Goal: Find specific page/section: Find specific page/section

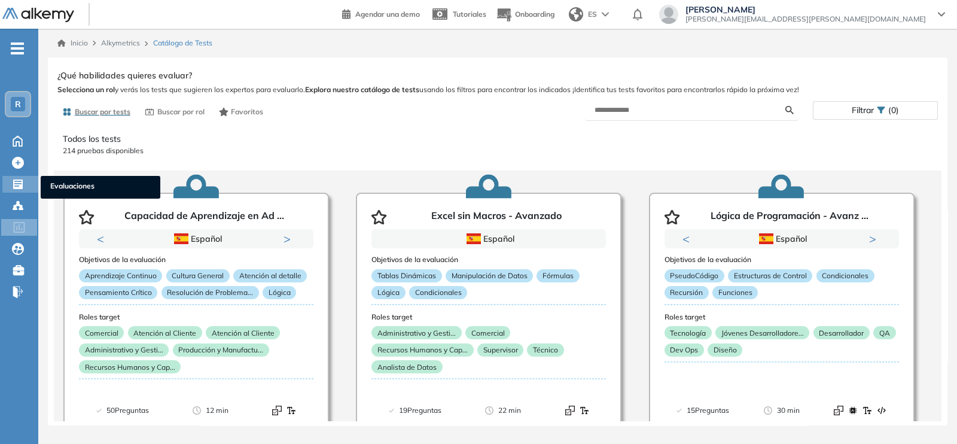
click at [59, 185] on span "Evaluaciones" at bounding box center [100, 187] width 100 height 13
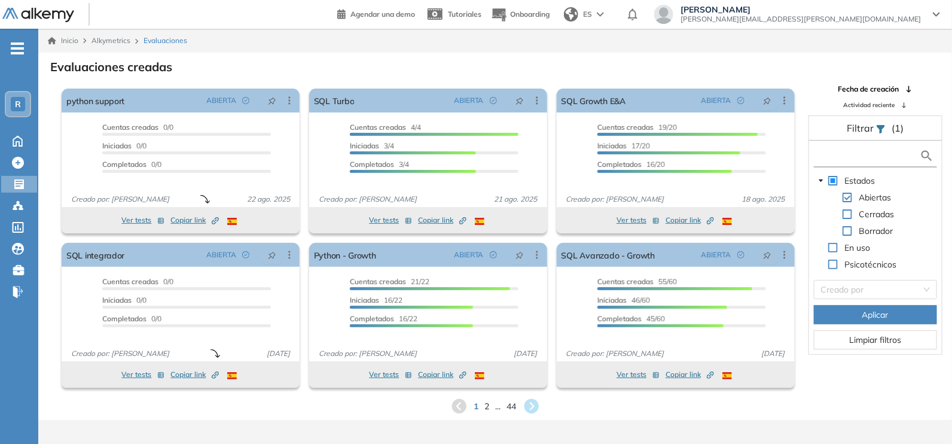
click at [845, 155] on input "text" at bounding box center [867, 156] width 103 height 13
type input "***"
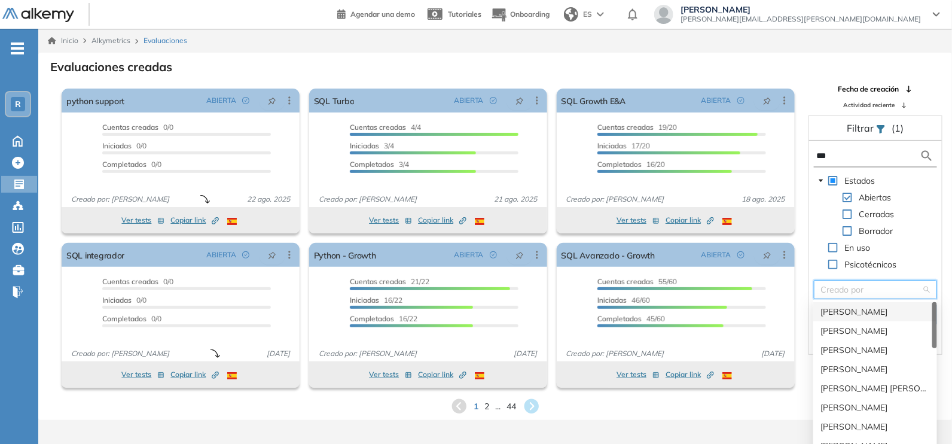
click at [849, 290] on input "search" at bounding box center [871, 289] width 100 height 18
click at [840, 370] on div "[PERSON_NAME]" at bounding box center [875, 368] width 109 height 13
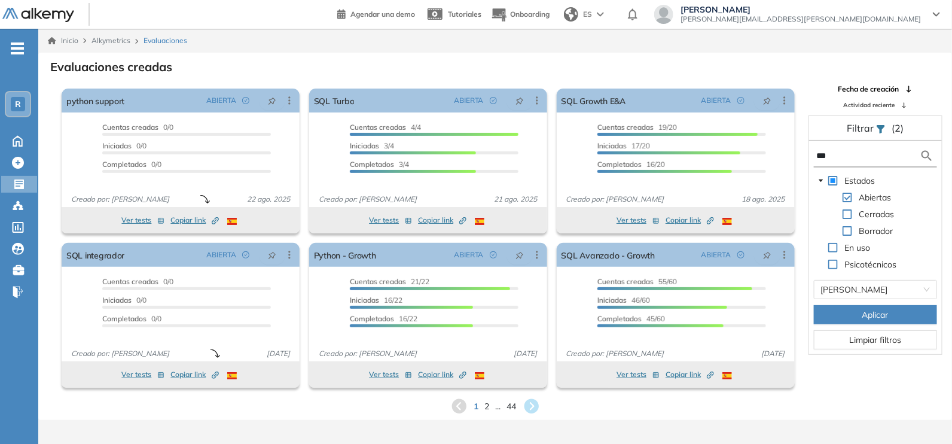
click at [844, 318] on button "Aplicar" at bounding box center [875, 314] width 123 height 19
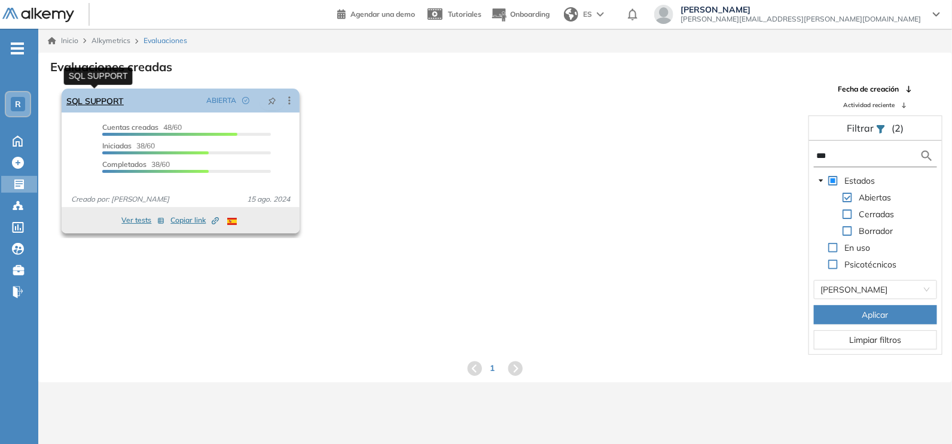
click at [103, 96] on link "SQL SUPPORT" at bounding box center [94, 101] width 57 height 24
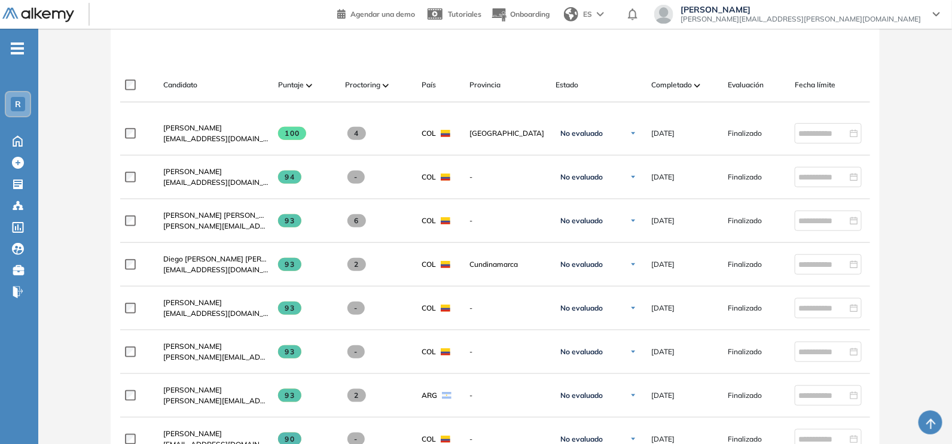
scroll to position [340, 0]
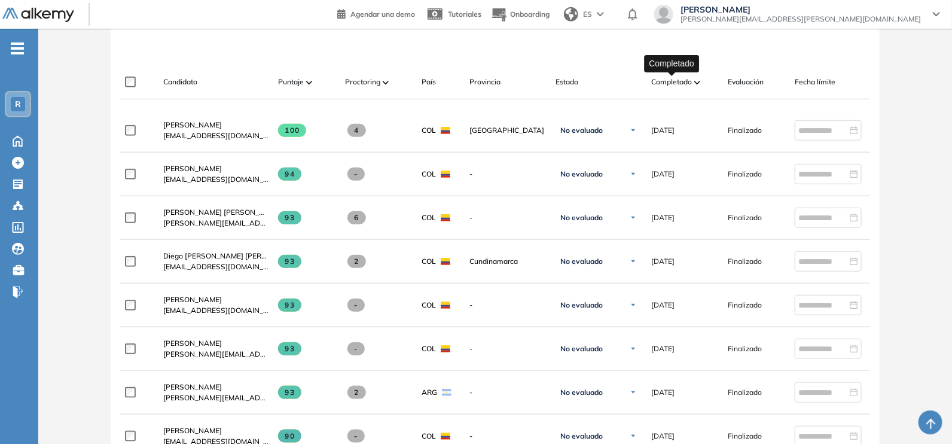
click at [676, 77] on span "Completado" at bounding box center [671, 82] width 41 height 11
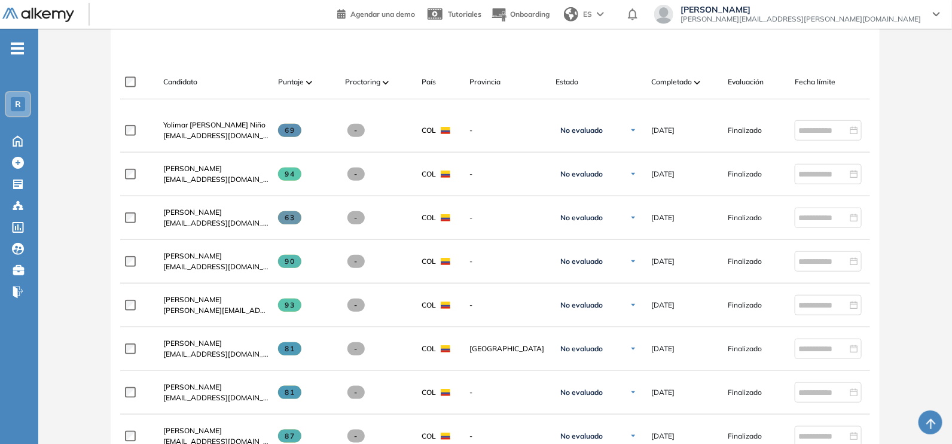
scroll to position [344, 0]
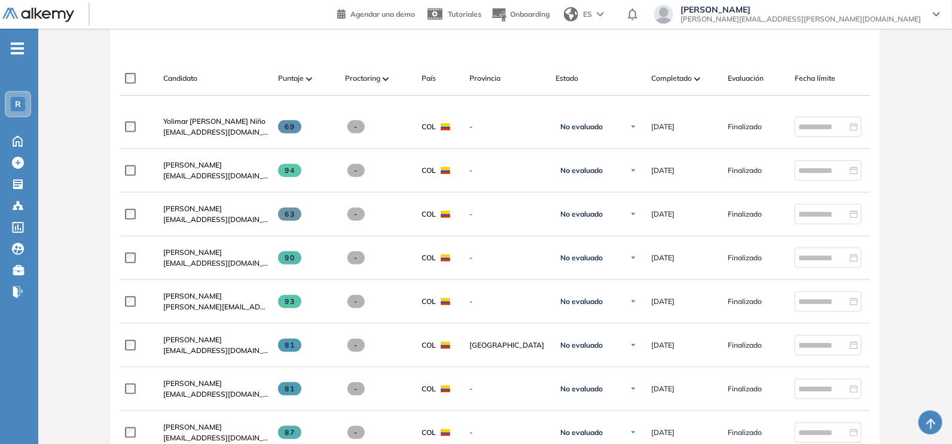
click at [693, 79] on div "Completado" at bounding box center [684, 78] width 67 height 14
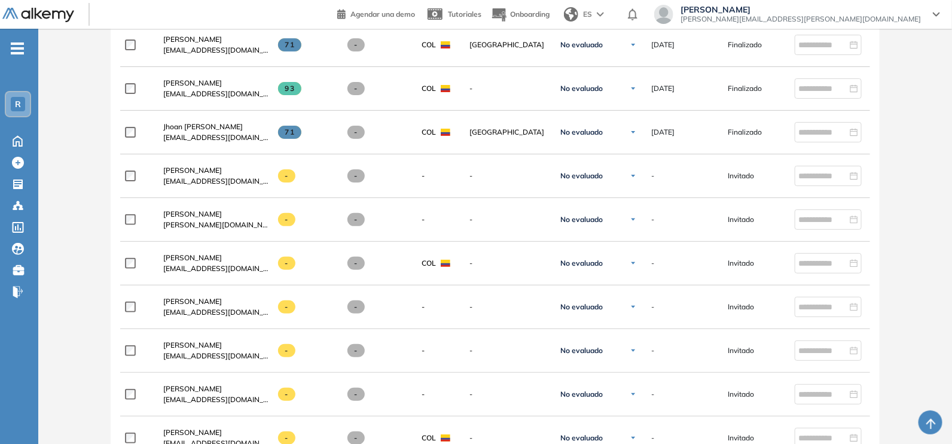
scroll to position [2207, 0]
